Goal: Use online tool/utility: Utilize a website feature to perform a specific function

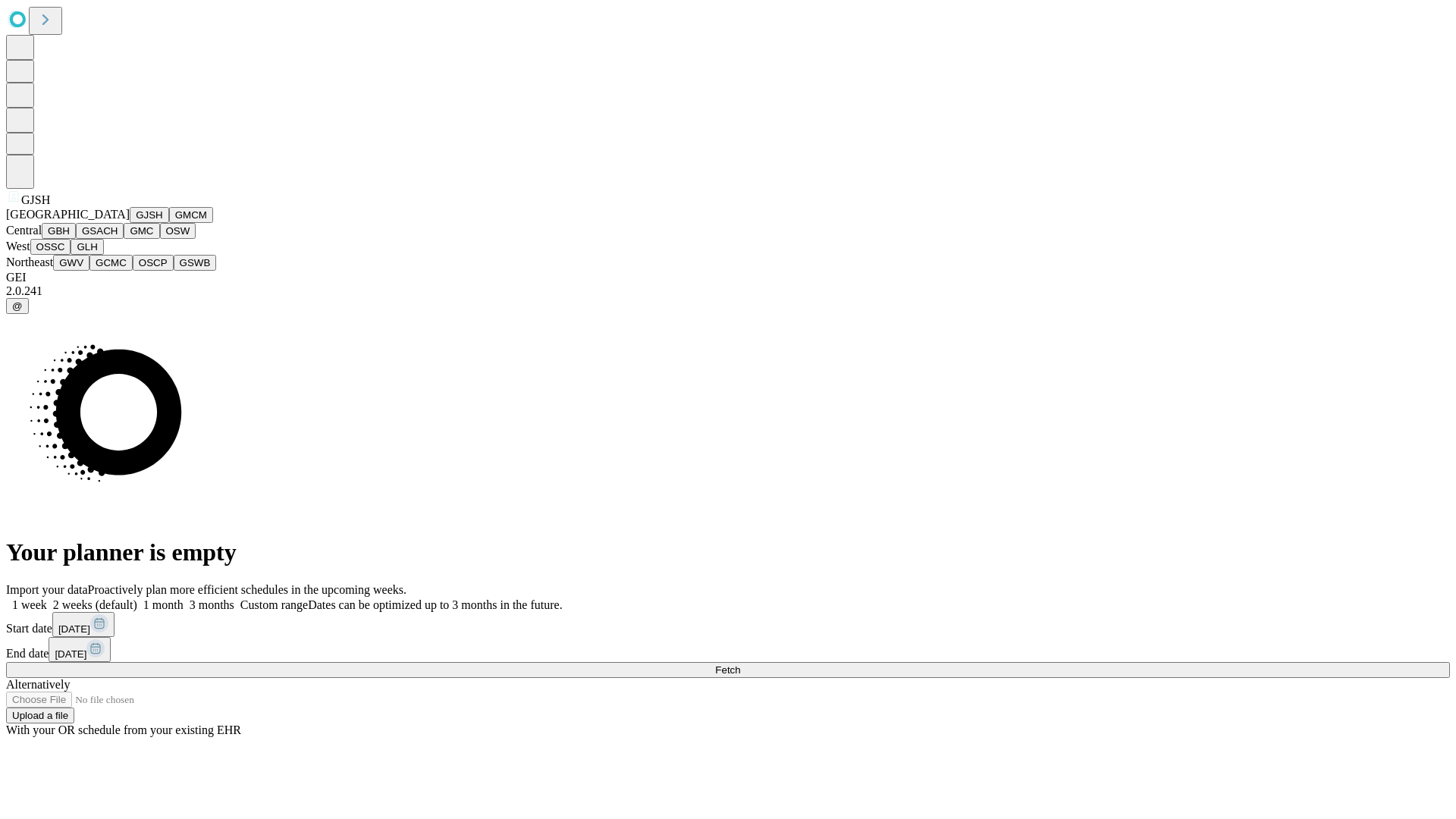
click at [130, 223] on button "GJSH" at bounding box center [150, 215] width 39 height 16
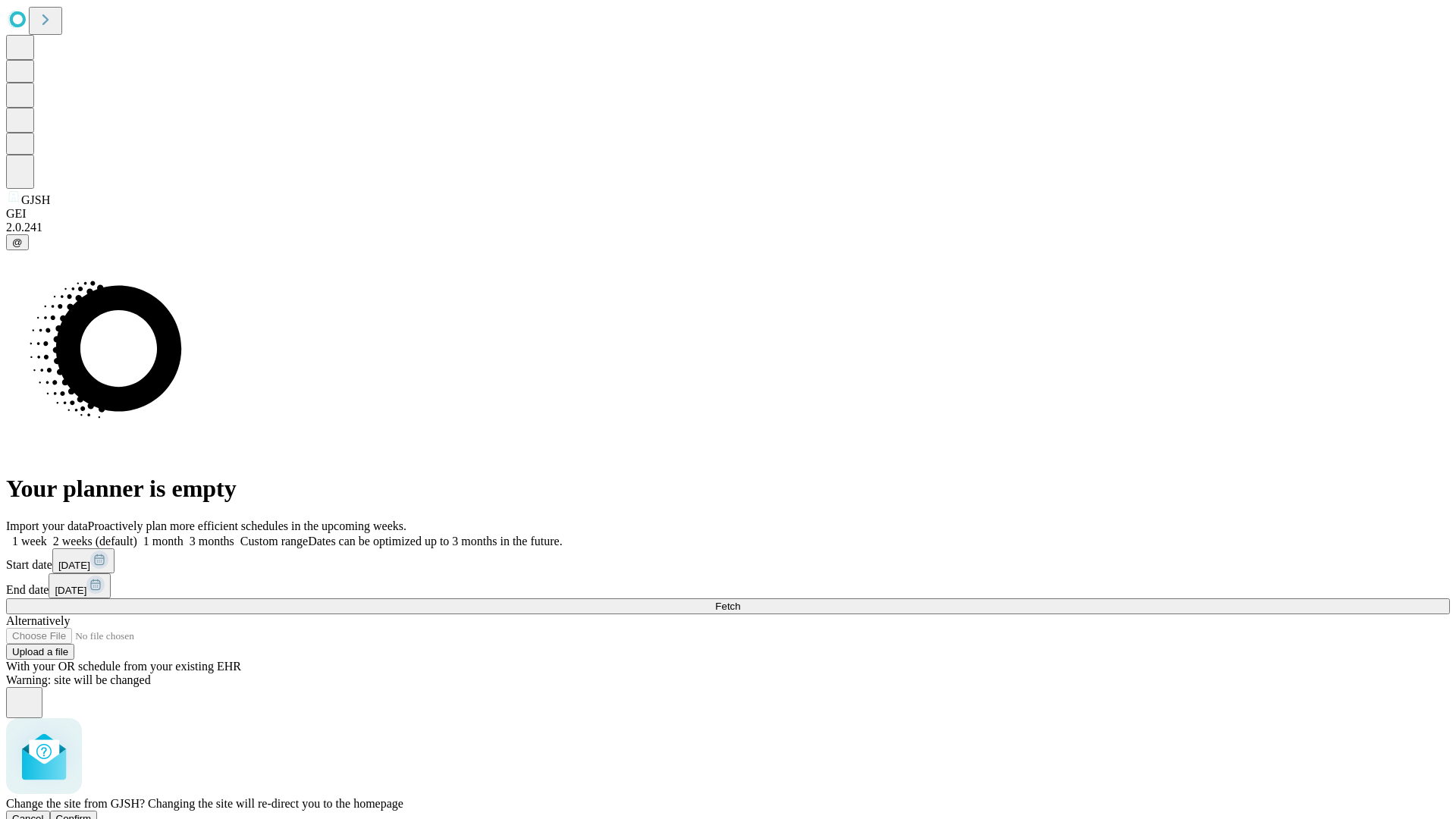
click at [91, 813] on span "Confirm" at bounding box center [74, 818] width 36 height 11
click at [138, 535] on label "2 weeks (default)" at bounding box center [92, 541] width 91 height 13
click at [740, 601] on span "Fetch" at bounding box center [727, 606] width 25 height 11
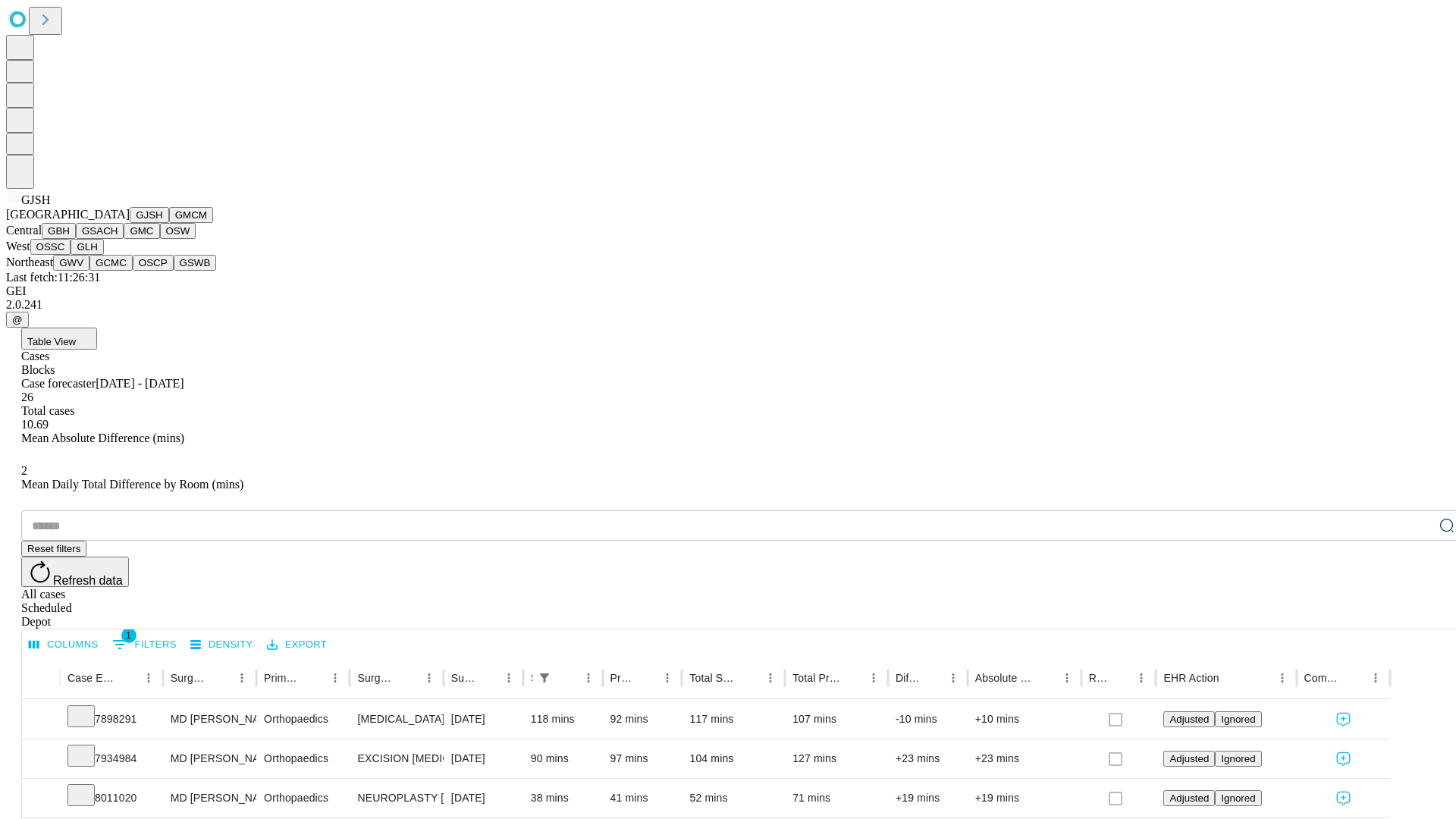
click at [169, 223] on button "GMCM" at bounding box center [191, 215] width 44 height 16
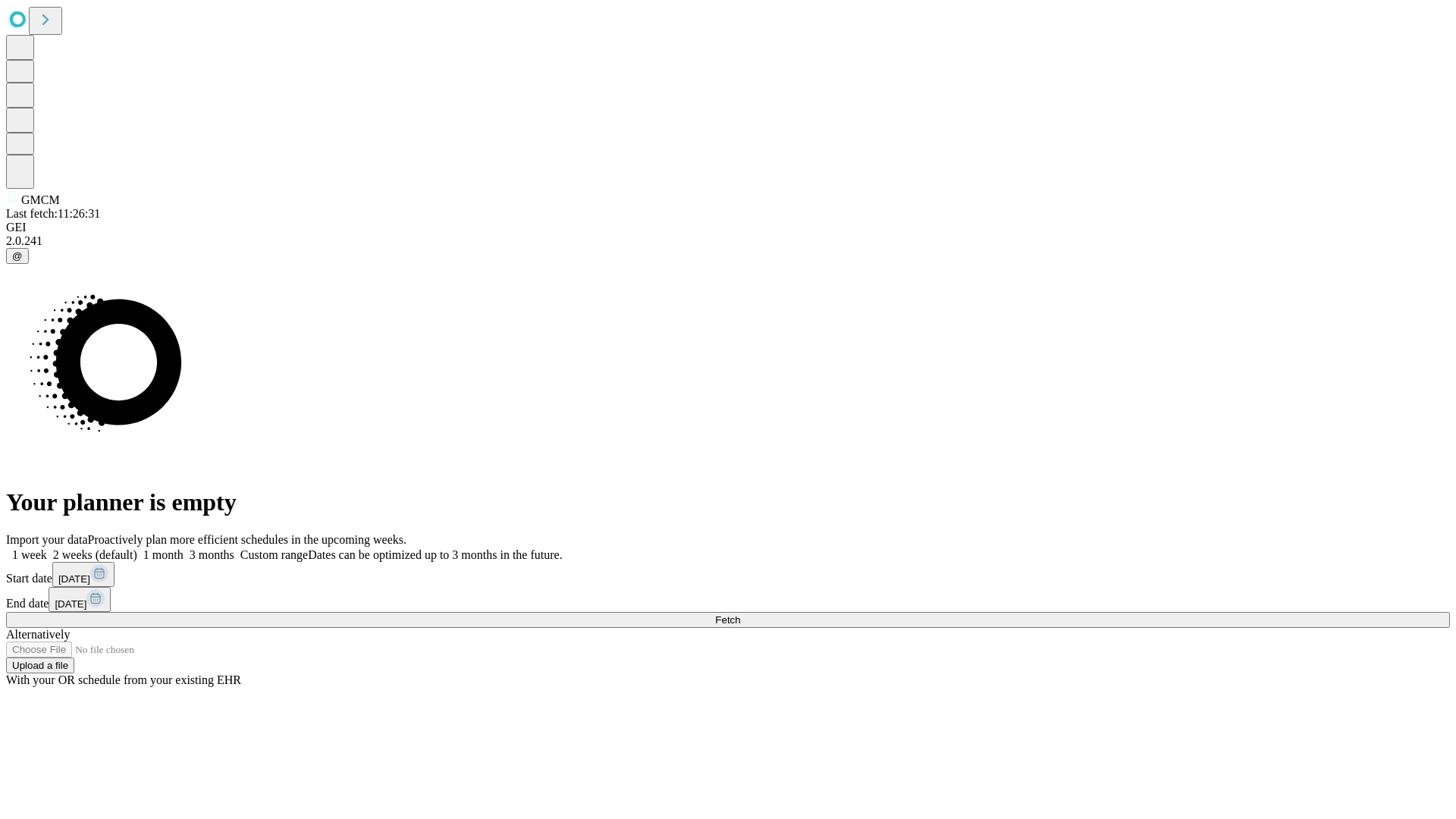
click at [138, 549] on label "2 weeks (default)" at bounding box center [92, 555] width 91 height 13
click at [740, 615] on span "Fetch" at bounding box center [727, 620] width 25 height 11
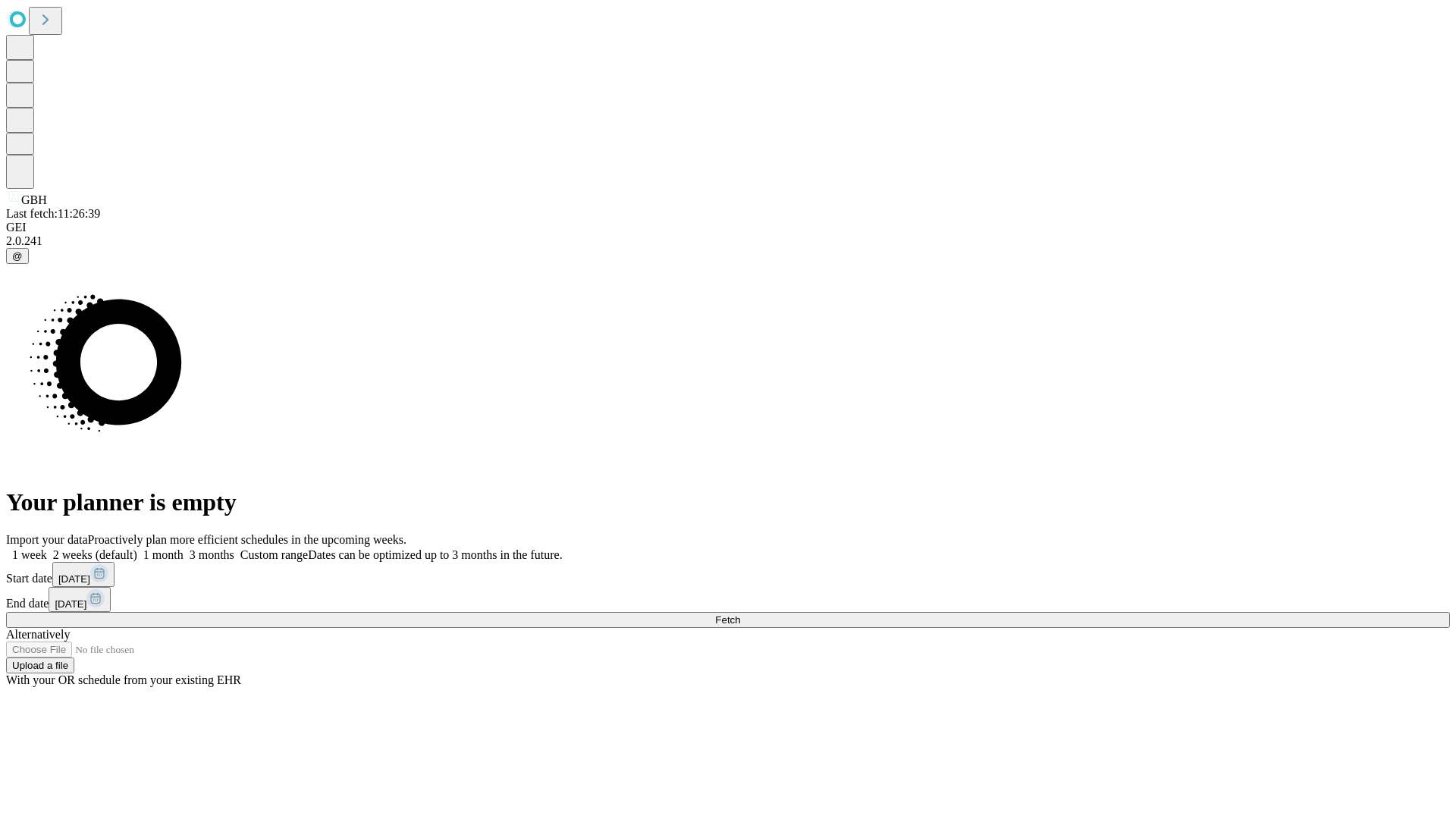
click at [138, 549] on label "2 weeks (default)" at bounding box center [92, 555] width 91 height 13
click at [740, 615] on span "Fetch" at bounding box center [727, 620] width 25 height 11
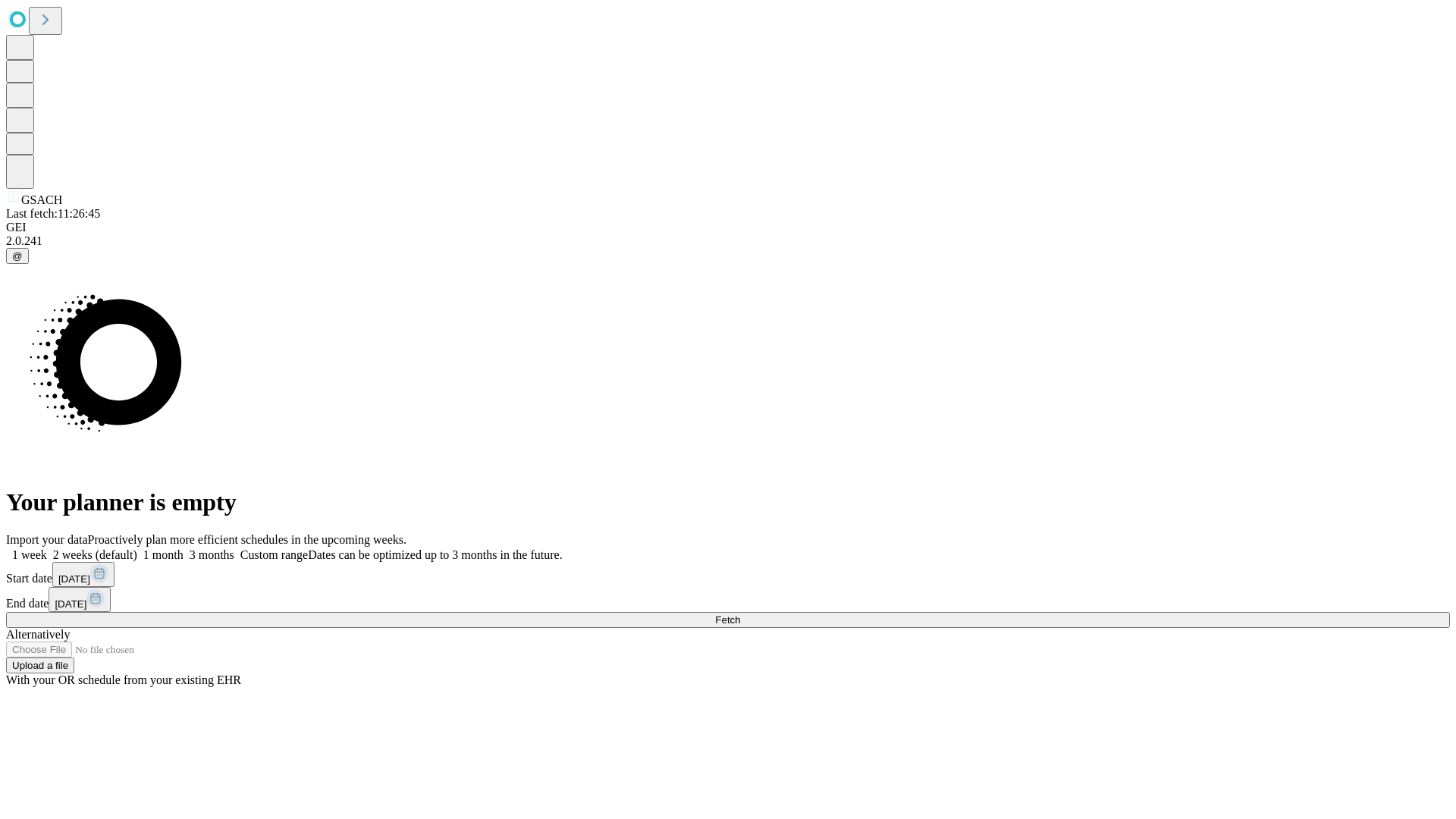
click at [138, 549] on label "2 weeks (default)" at bounding box center [92, 555] width 91 height 13
click at [740, 615] on span "Fetch" at bounding box center [727, 620] width 25 height 11
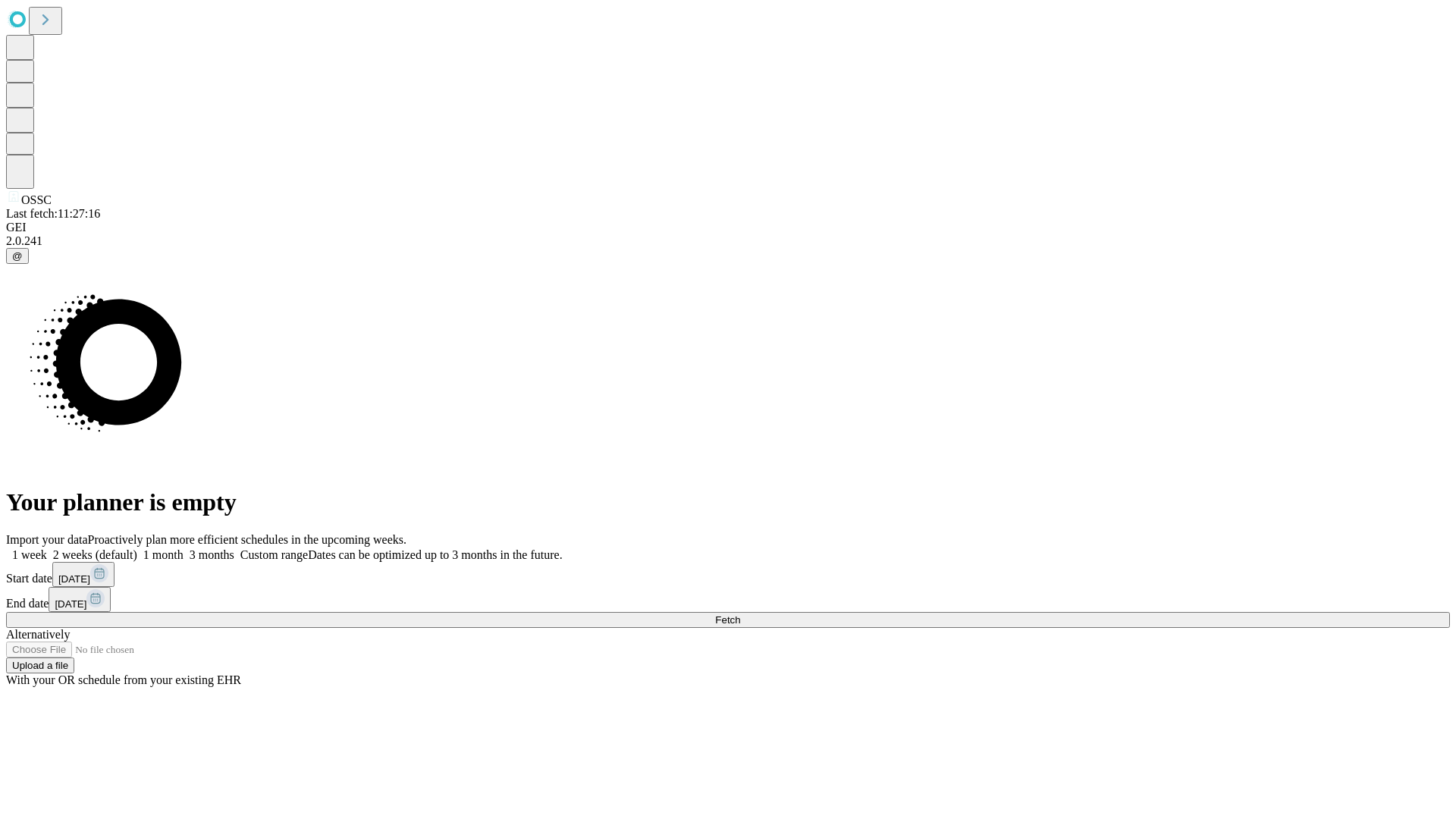
click at [138, 549] on label "2 weeks (default)" at bounding box center [92, 555] width 91 height 13
click at [740, 615] on span "Fetch" at bounding box center [727, 620] width 25 height 11
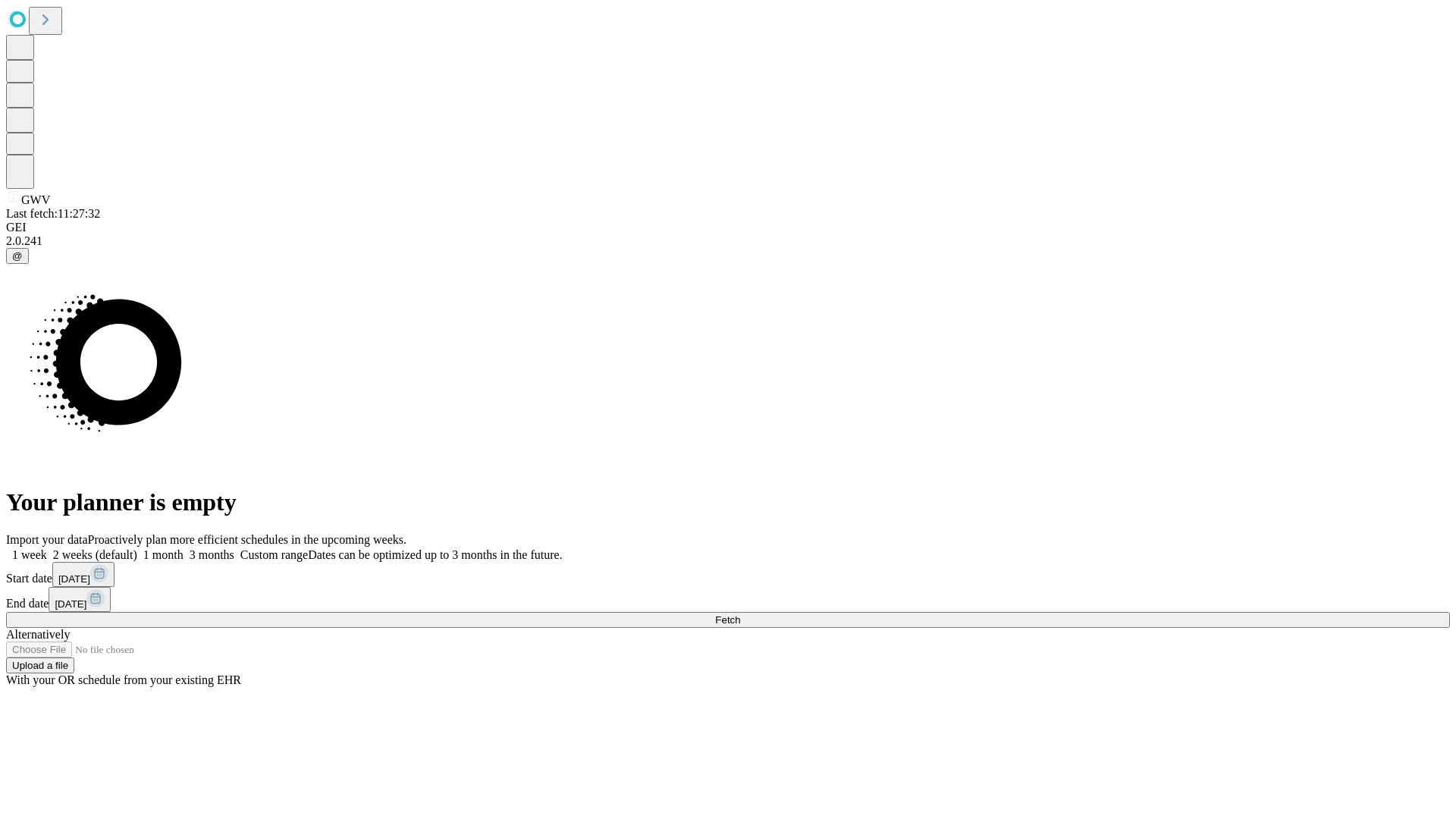
click at [138, 549] on label "2 weeks (default)" at bounding box center [92, 555] width 91 height 13
click at [740, 615] on span "Fetch" at bounding box center [727, 620] width 25 height 11
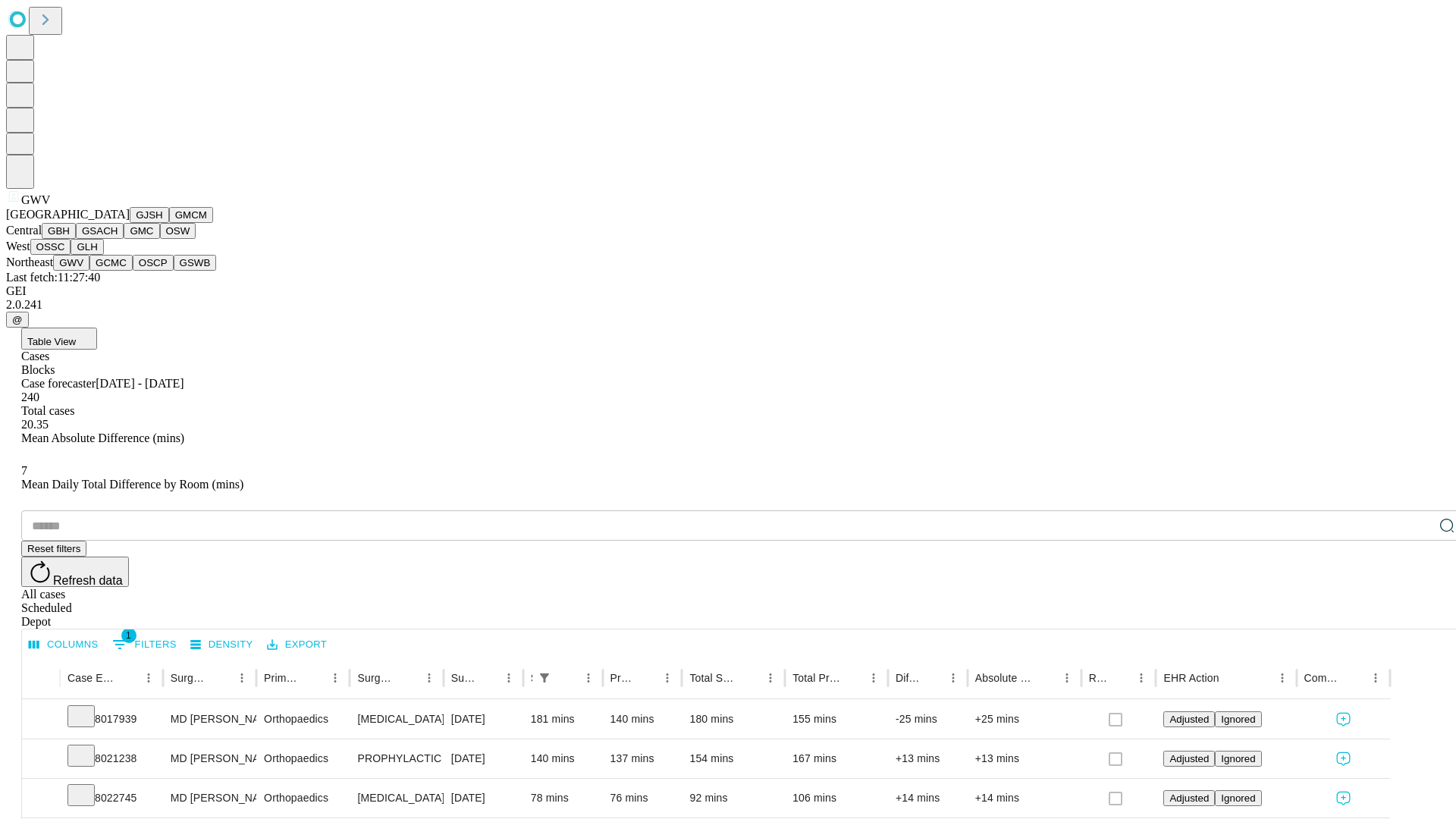
click at [118, 271] on button "GCMC" at bounding box center [111, 262] width 44 height 16
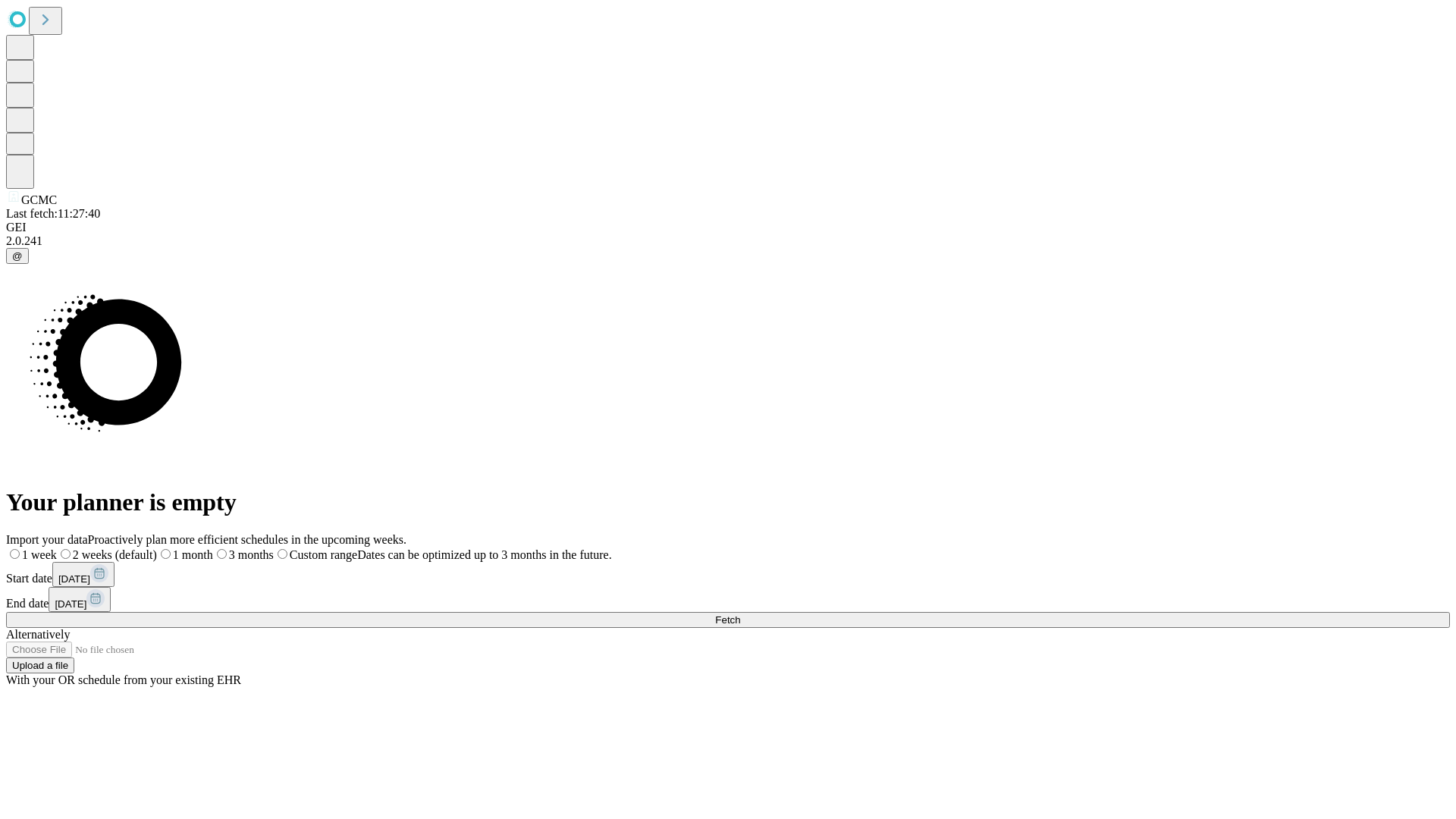
click at [157, 549] on label "2 weeks (default)" at bounding box center [107, 555] width 100 height 13
click at [740, 615] on span "Fetch" at bounding box center [727, 620] width 25 height 11
click at [138, 549] on label "2 weeks (default)" at bounding box center [92, 555] width 91 height 13
click at [740, 615] on span "Fetch" at bounding box center [727, 620] width 25 height 11
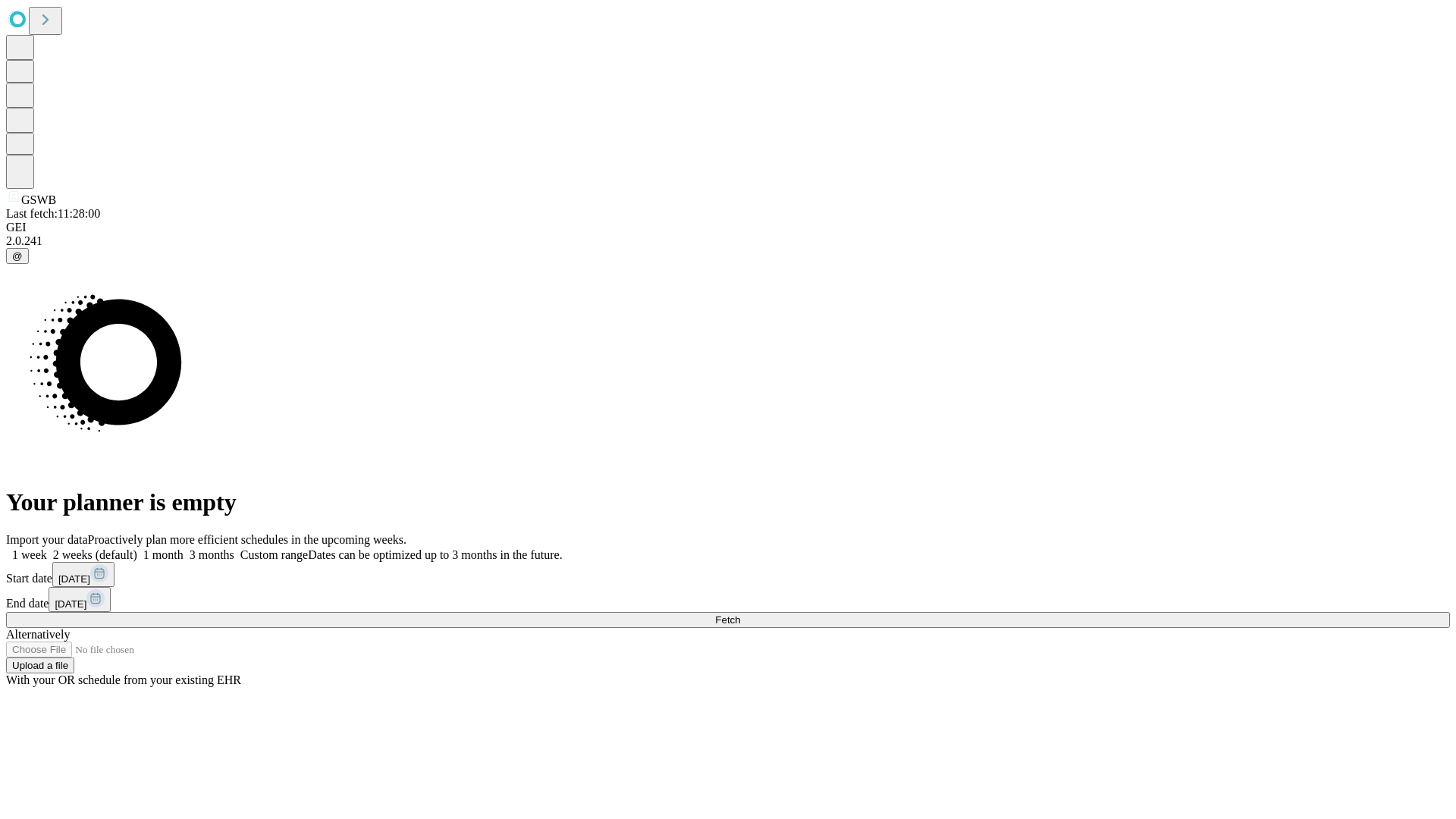
click at [740, 615] on span "Fetch" at bounding box center [727, 620] width 25 height 11
